Goal: Task Accomplishment & Management: Manage account settings

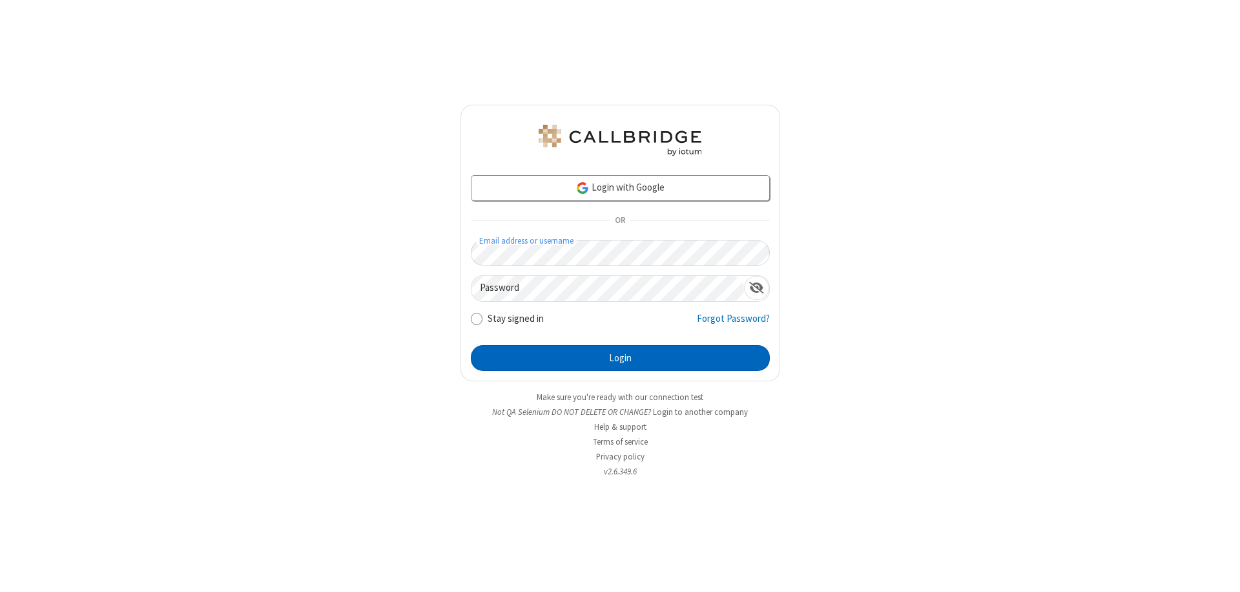
click at [620, 358] on button "Login" at bounding box center [620, 358] width 299 height 26
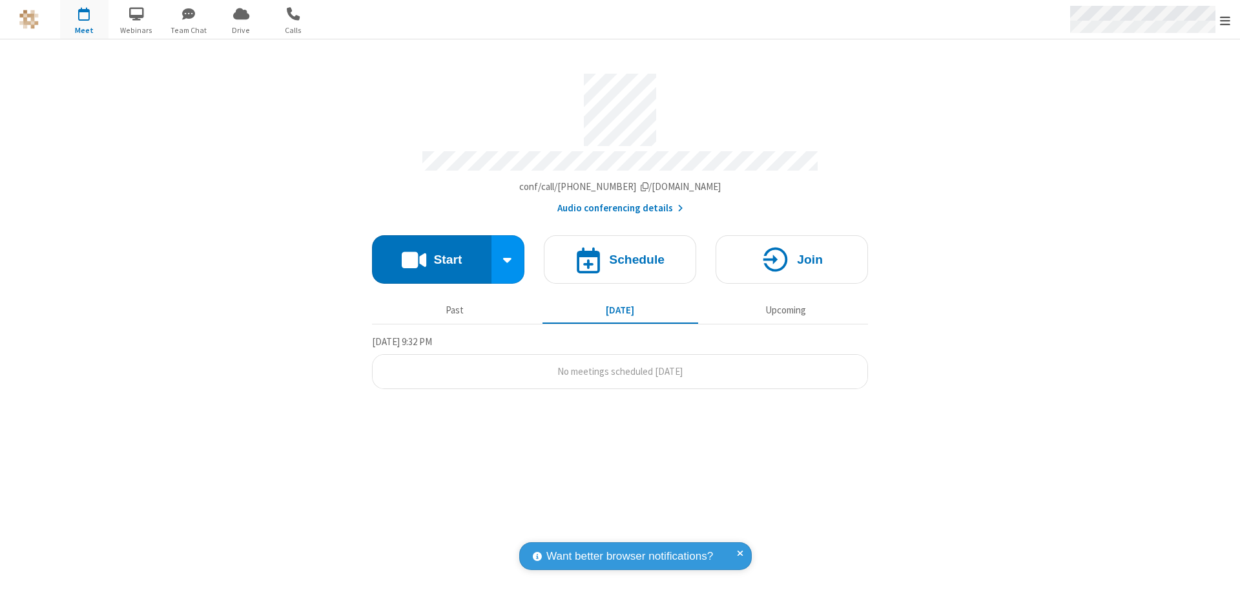
click at [1225, 19] on span "Open menu" at bounding box center [1225, 20] width 10 height 13
